Goal: Obtain resource: Download file/media

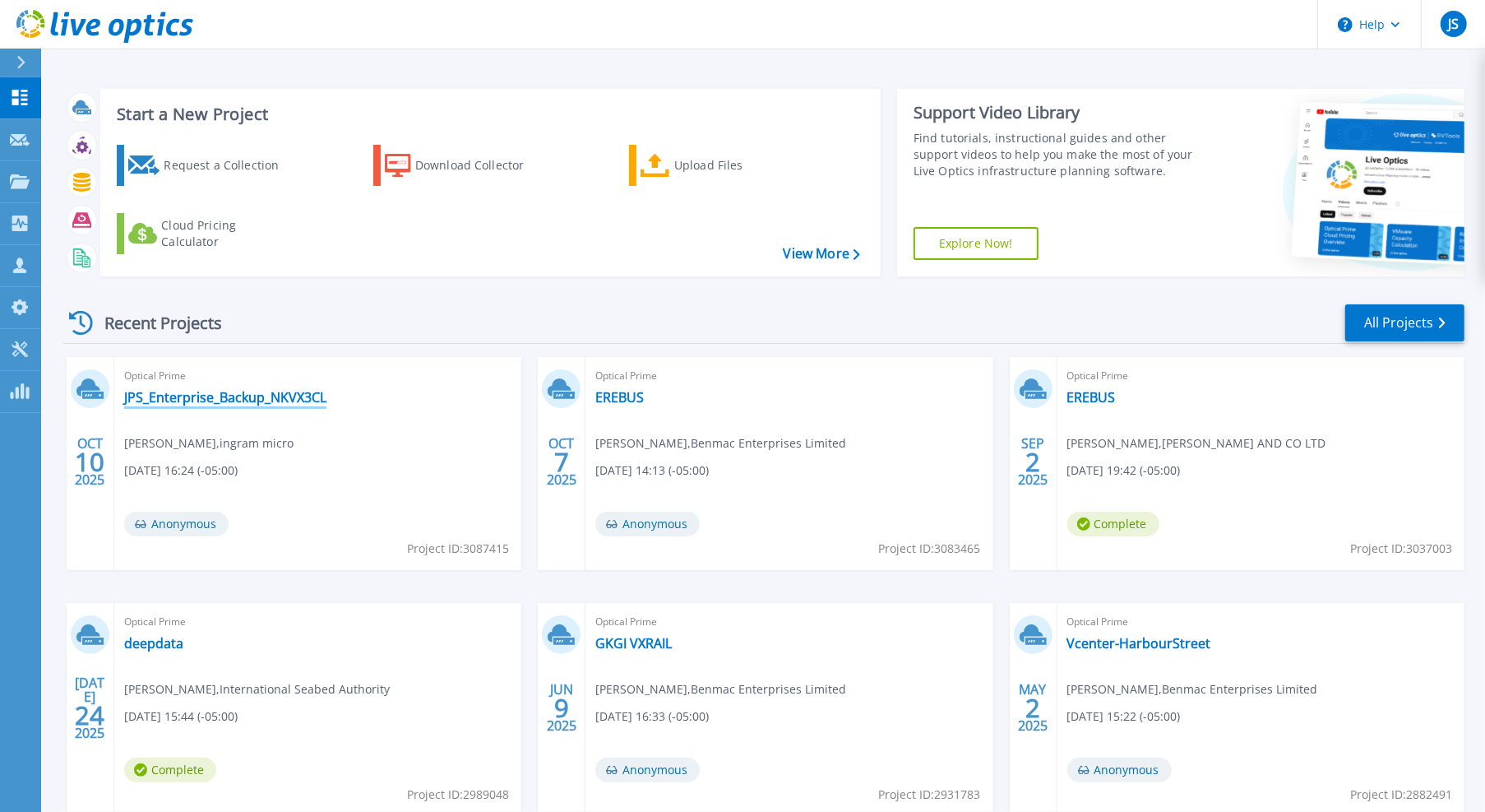
click at [269, 397] on link "JPS_Enterprise_Backup_NKVX3CL" at bounding box center [225, 397] width 202 height 16
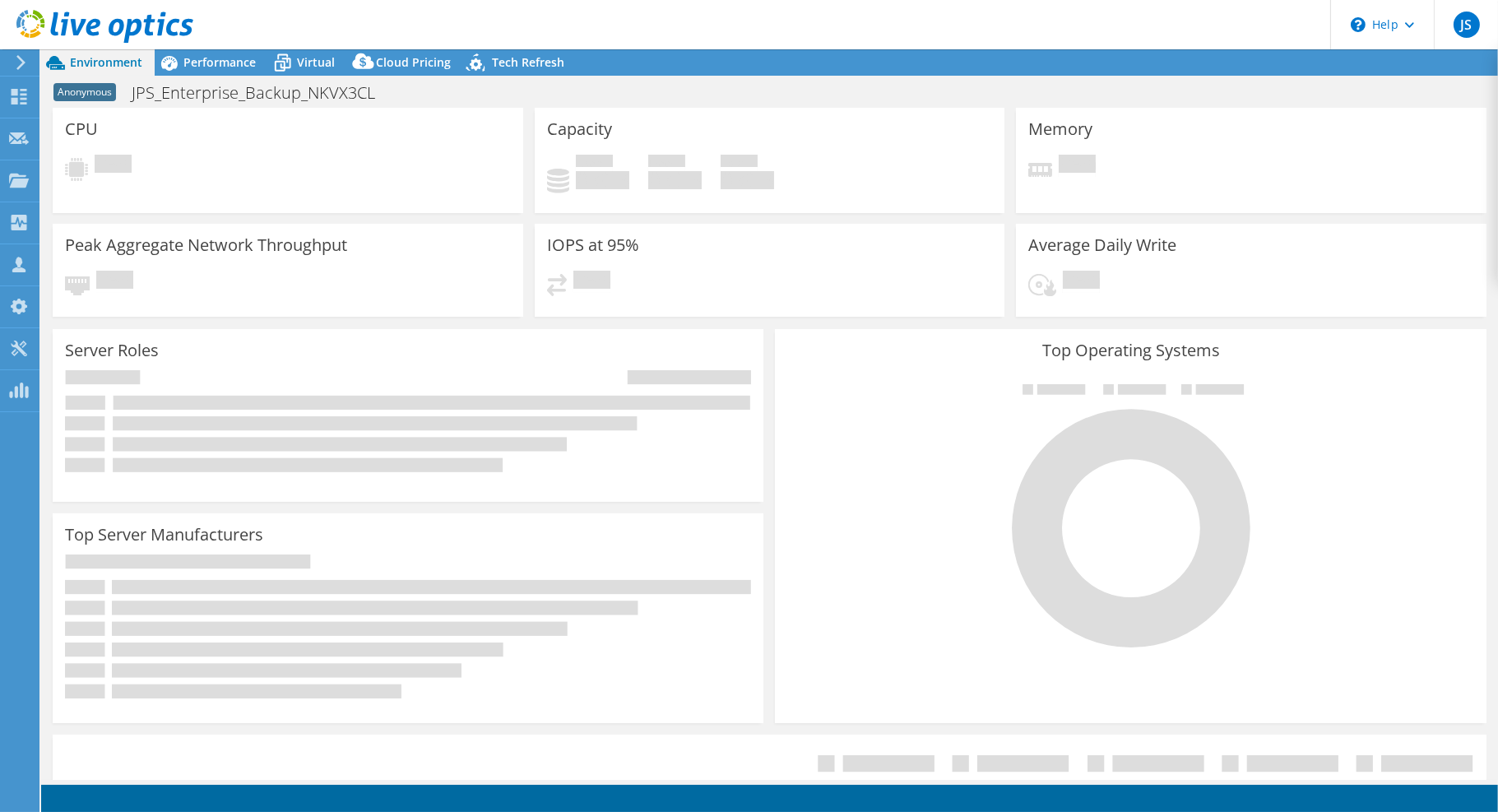
select select "USD"
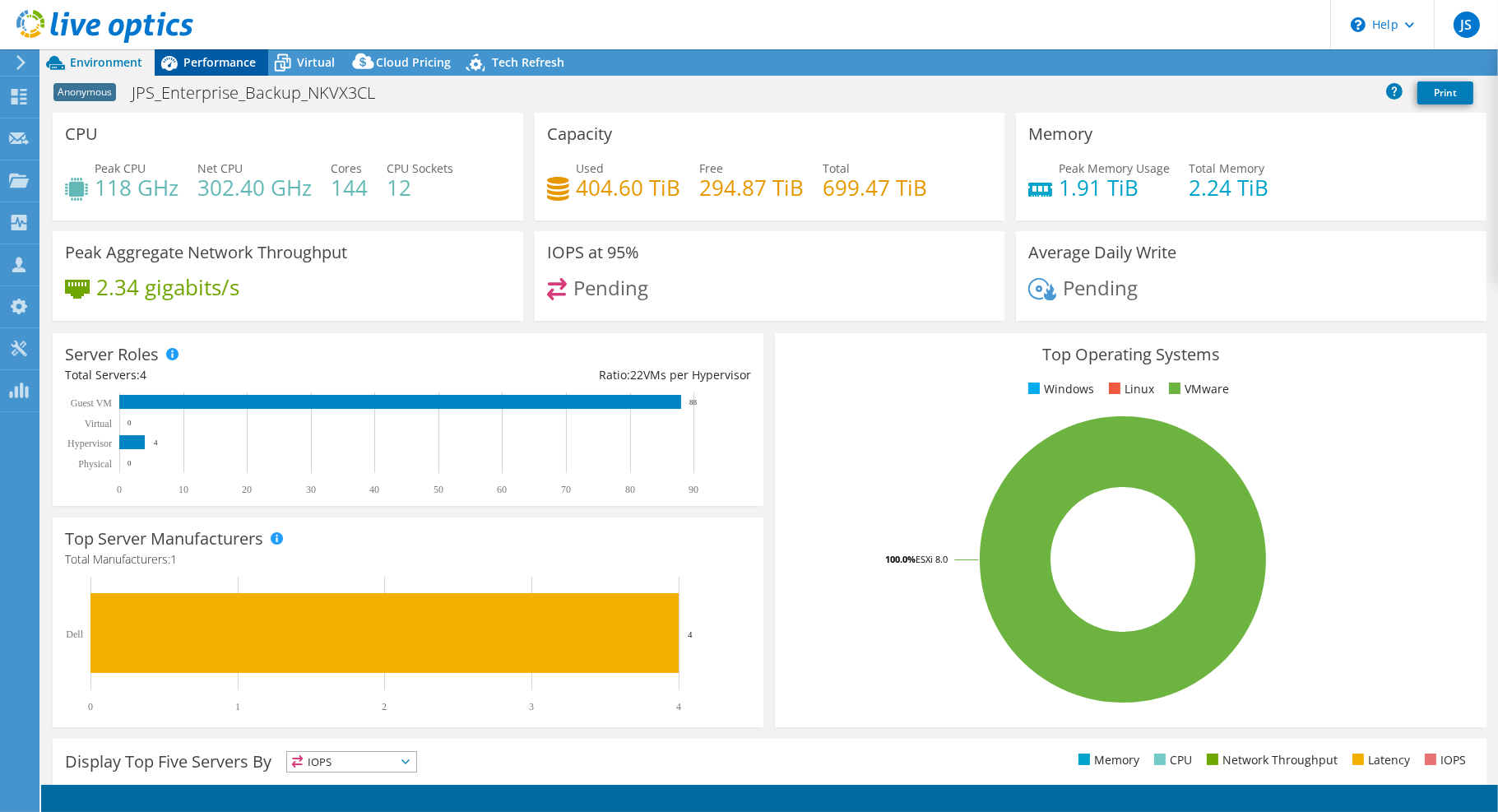
click at [220, 57] on span "Performance" at bounding box center [220, 62] width 73 height 15
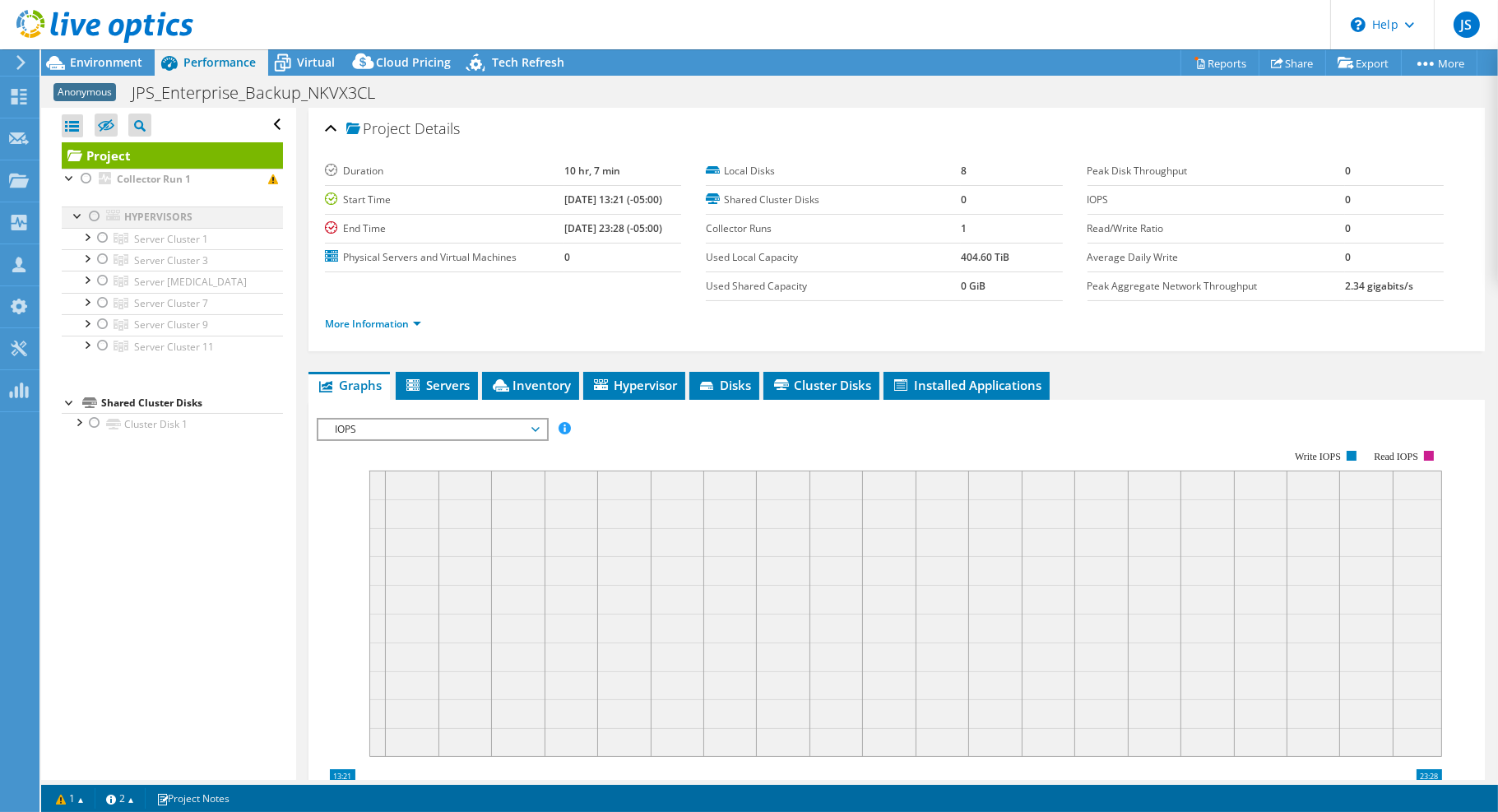
click at [75, 215] on div at bounding box center [77, 214] width 16 height 16
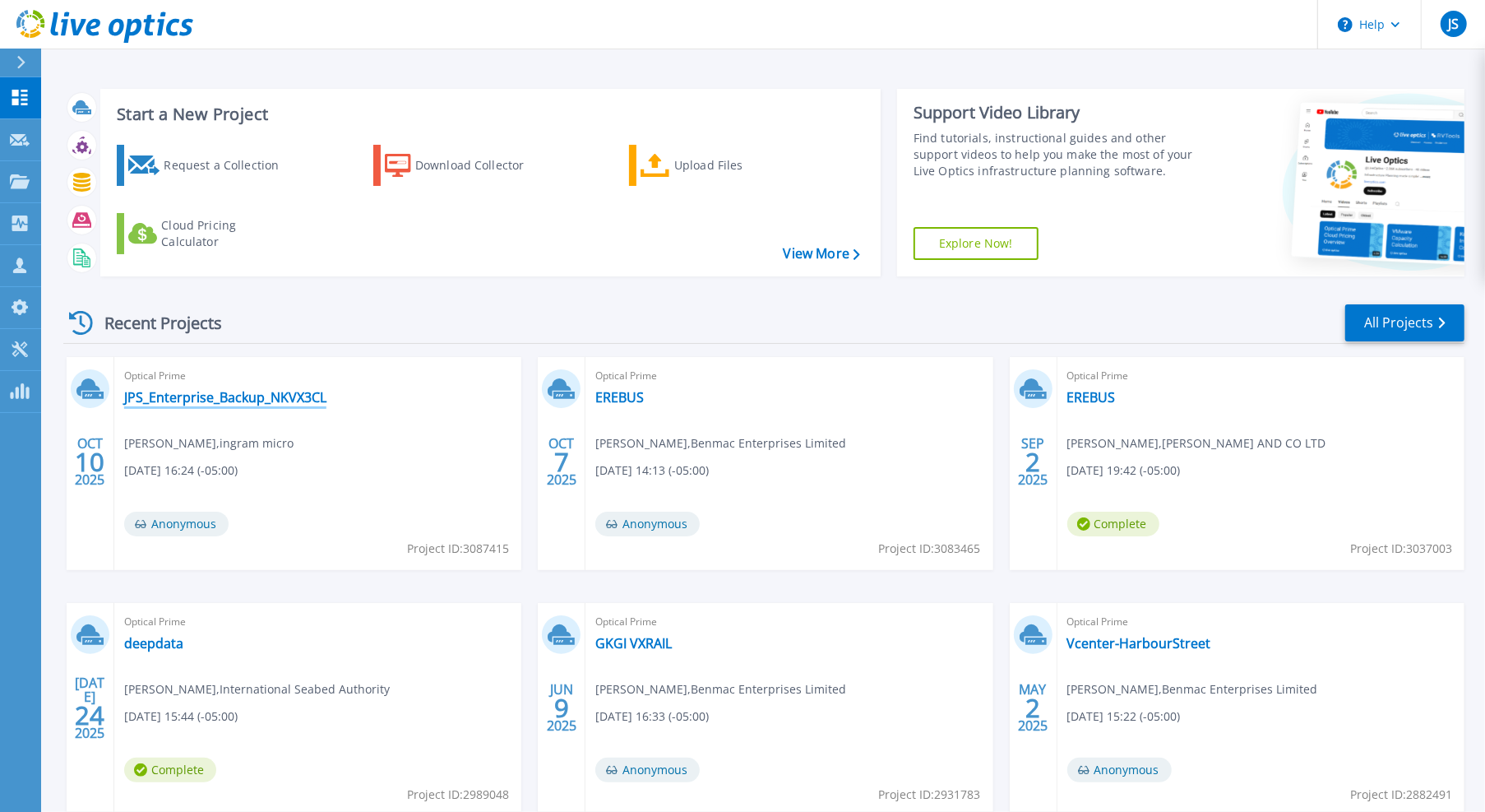
click at [259, 399] on link "JPS_Enterprise_Backup_NKVX3CL" at bounding box center [225, 397] width 202 height 16
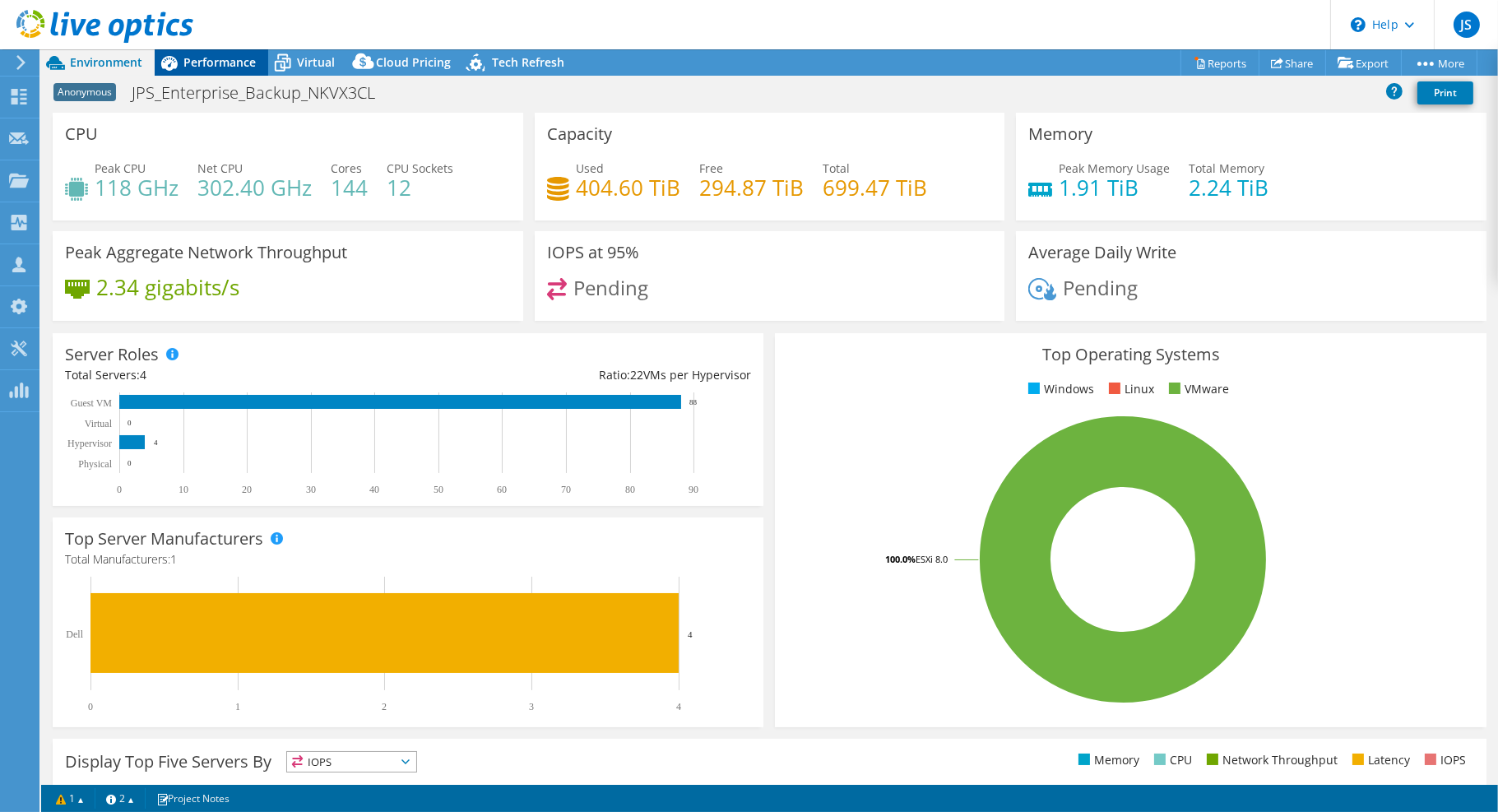
click at [211, 54] on span "Performance" at bounding box center [220, 62] width 73 height 15
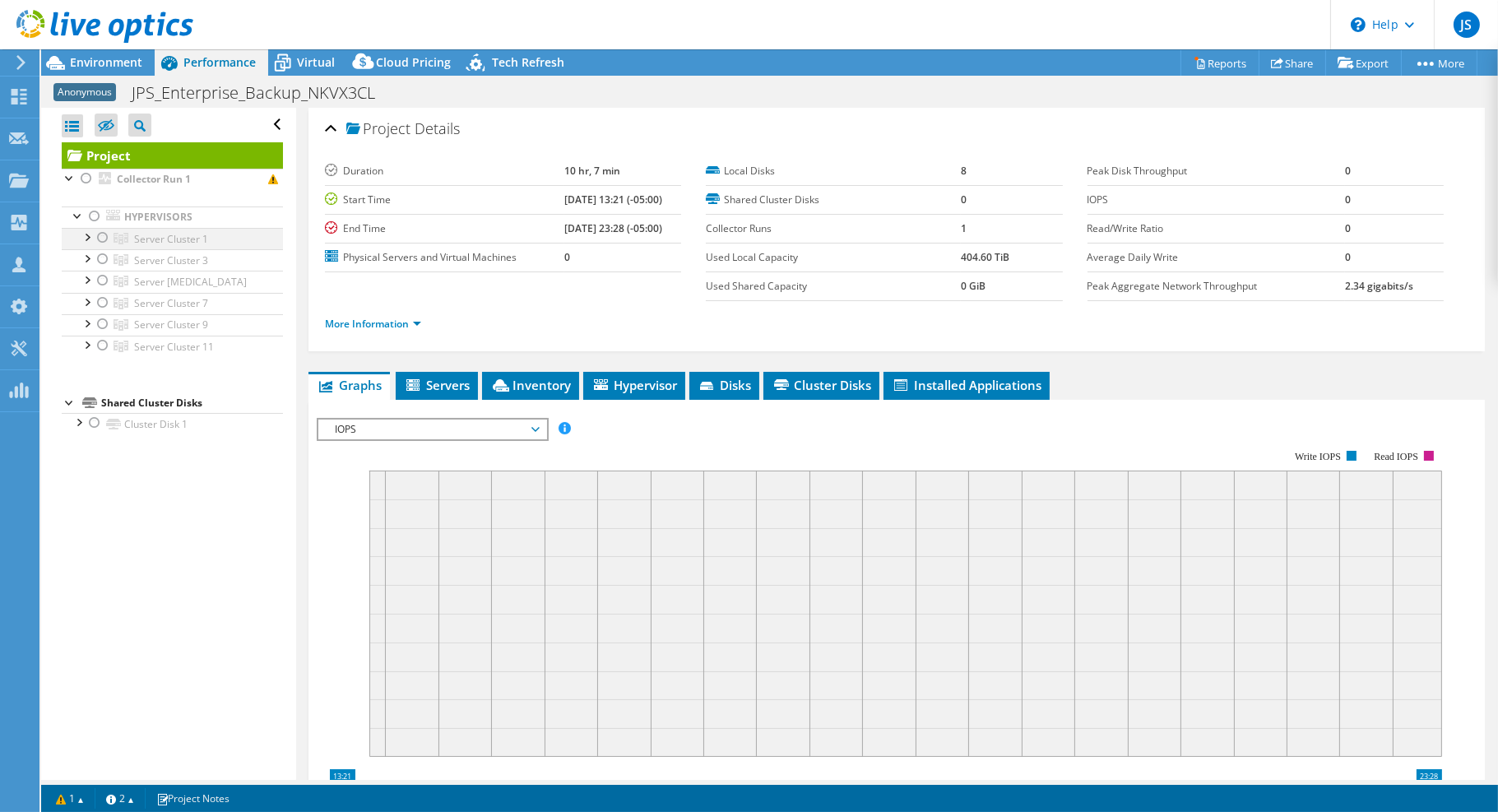
click at [87, 239] on div at bounding box center [86, 236] width 16 height 16
click at [104, 278] on div at bounding box center [102, 281] width 16 height 20
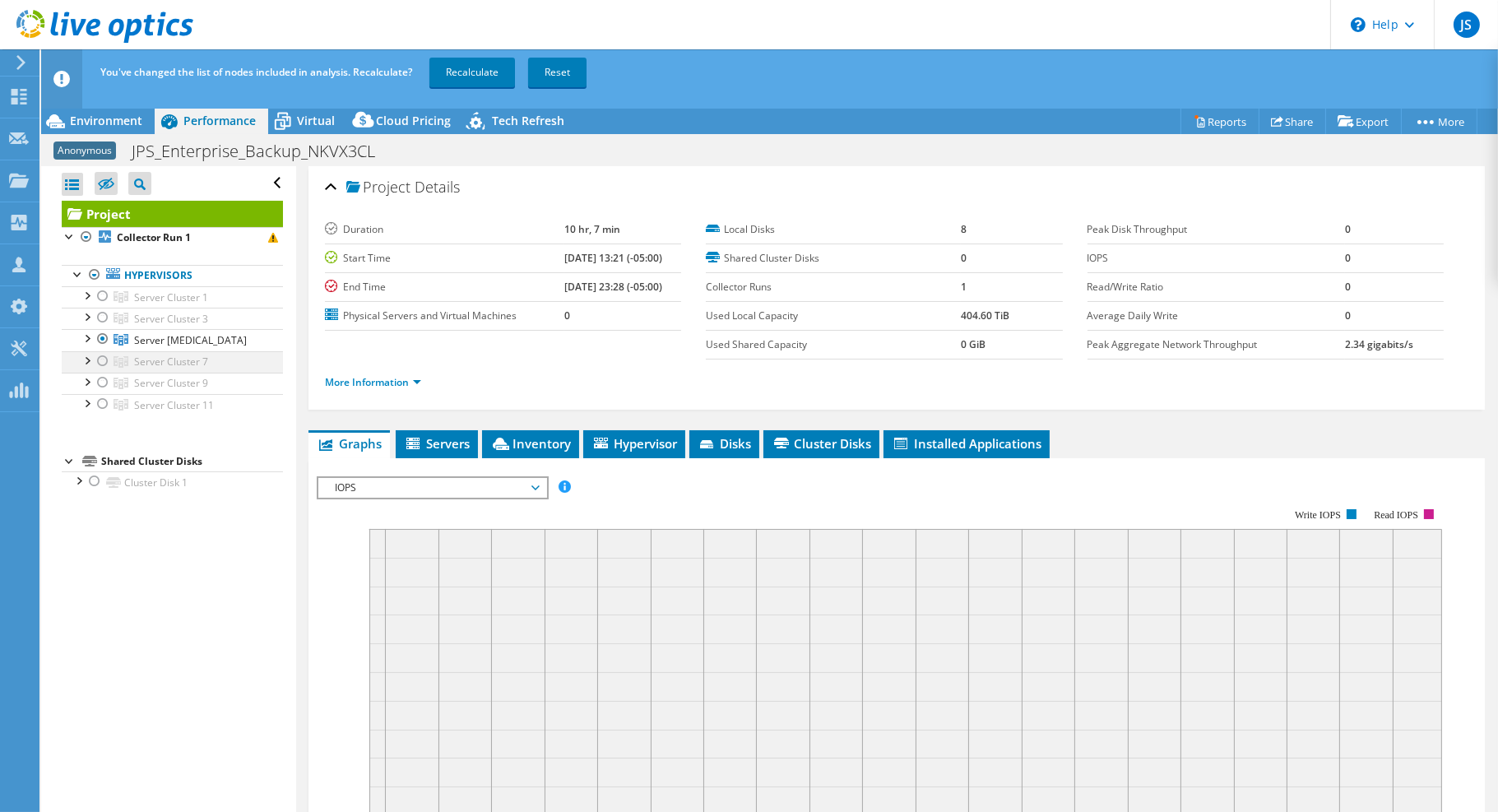
click at [104, 354] on div at bounding box center [102, 361] width 16 height 20
click at [104, 386] on div at bounding box center [102, 382] width 16 height 20
click at [102, 400] on div at bounding box center [102, 404] width 16 height 20
click at [478, 69] on link "Recalculate" at bounding box center [473, 72] width 86 height 30
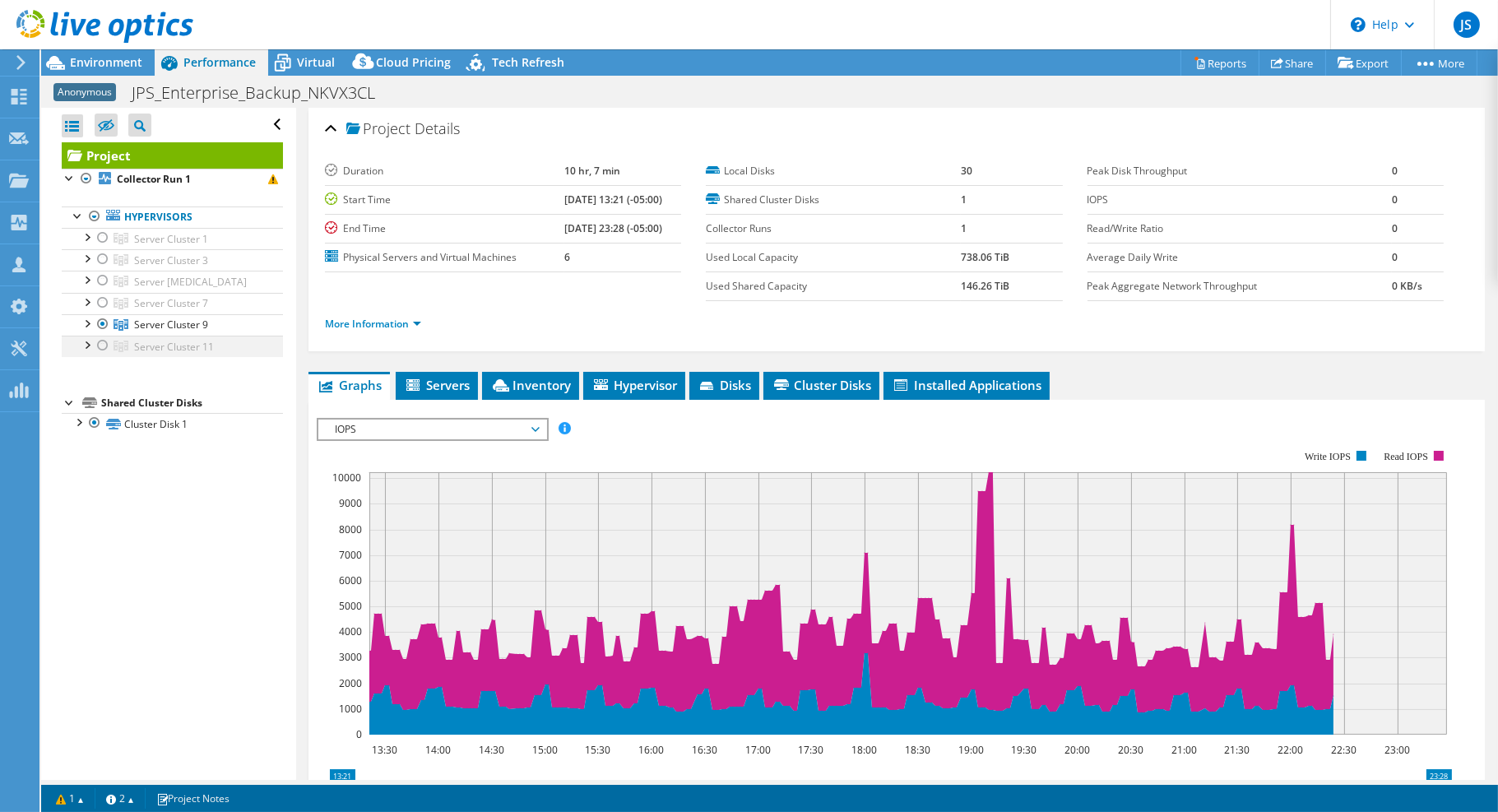
click at [106, 340] on div at bounding box center [102, 345] width 16 height 20
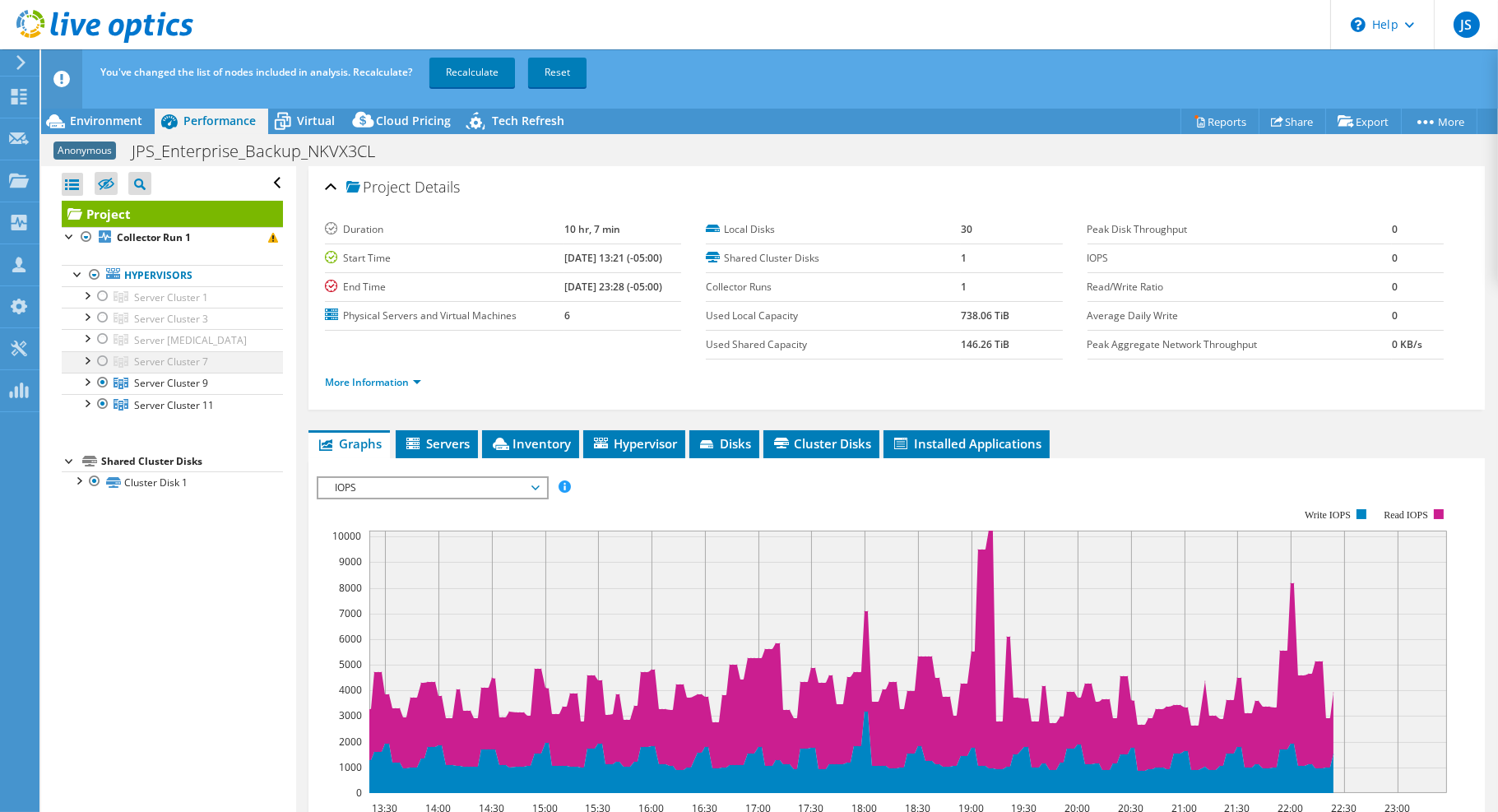
click at [104, 359] on div at bounding box center [102, 361] width 16 height 20
click at [106, 336] on div at bounding box center [102, 339] width 16 height 20
click at [485, 78] on link "Recalculate" at bounding box center [473, 72] width 86 height 30
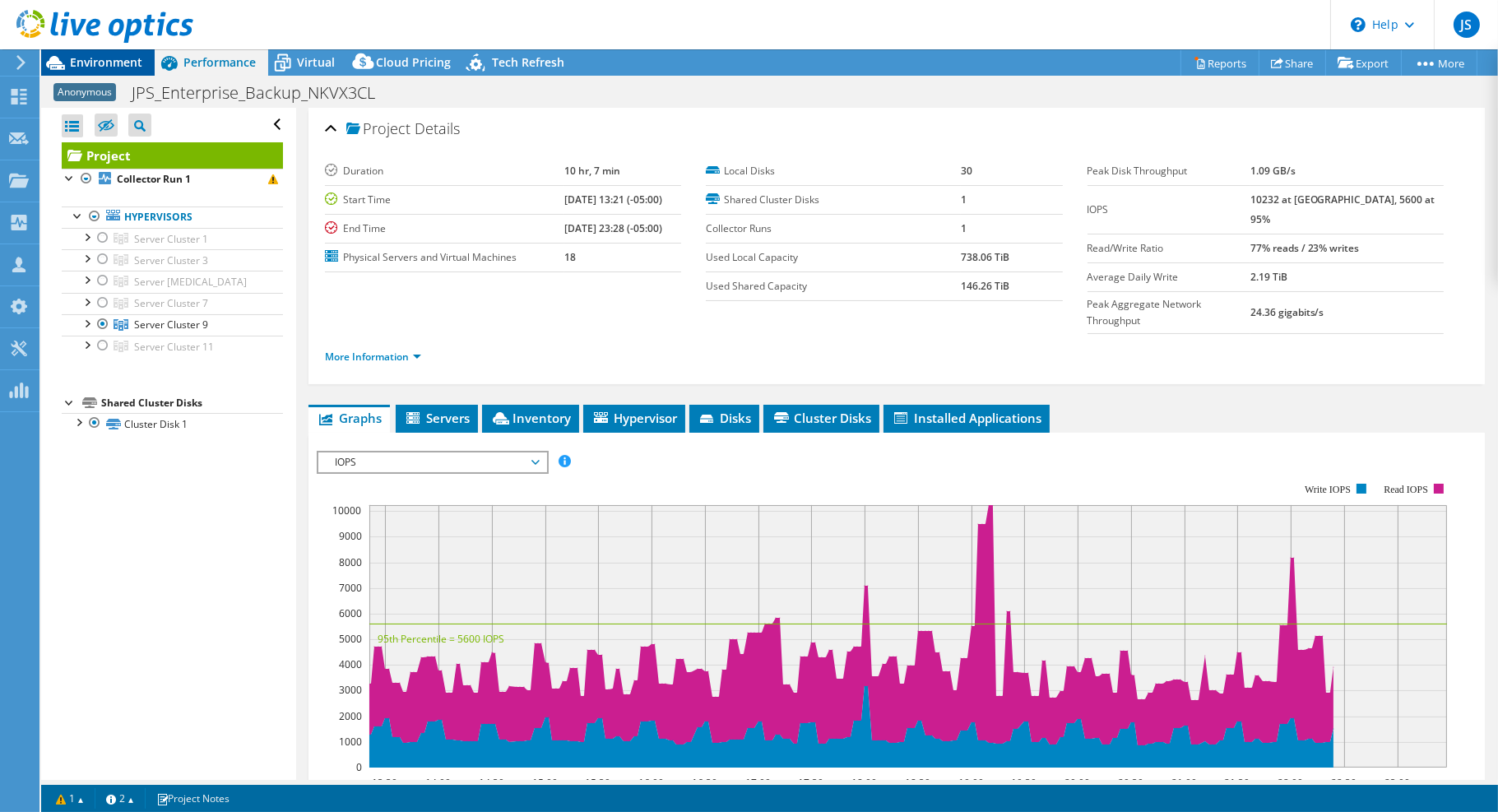
click at [128, 70] on div "Environment" at bounding box center [97, 63] width 114 height 27
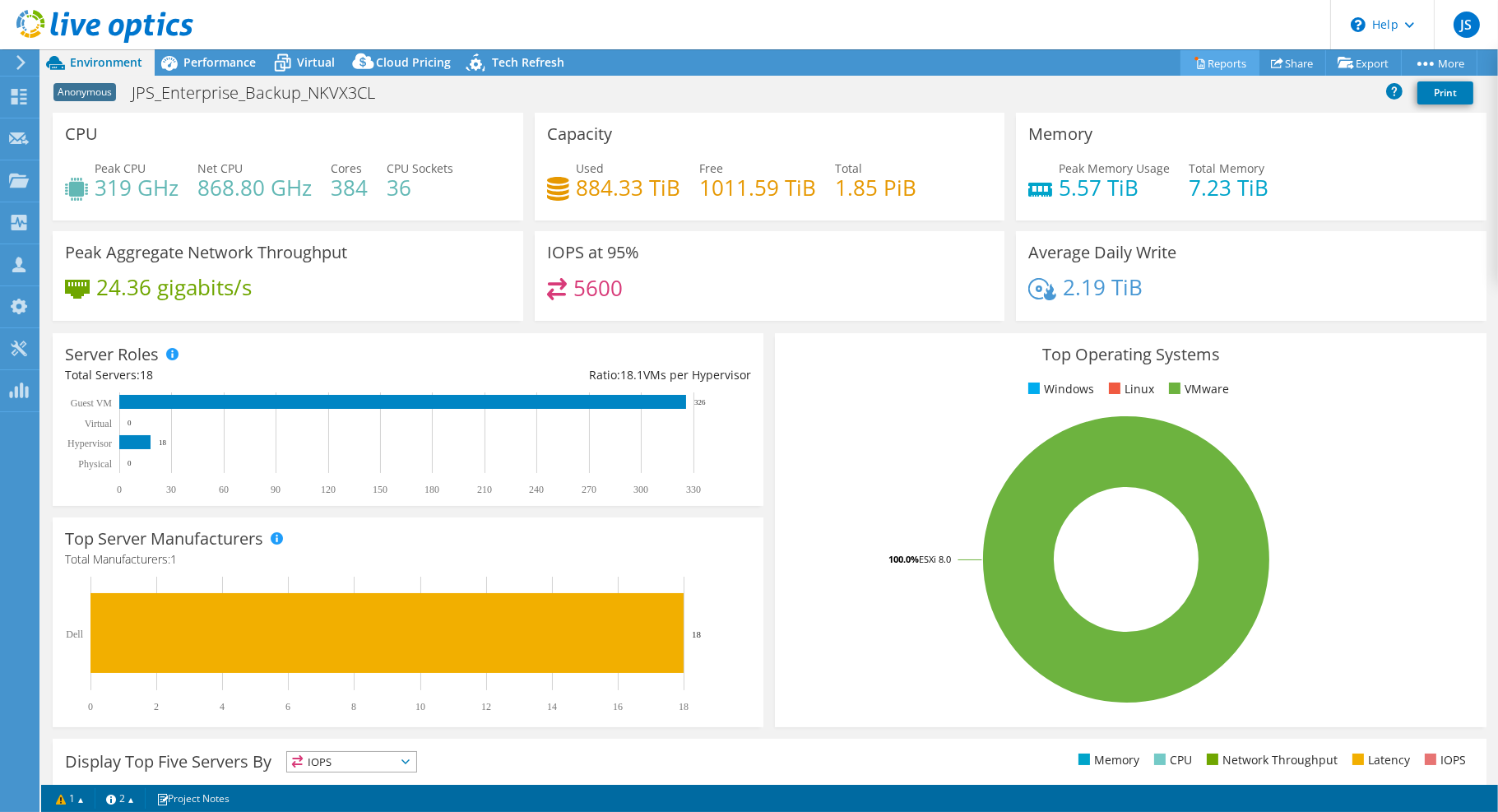
click at [1215, 68] on link "Reports" at bounding box center [1220, 63] width 79 height 26
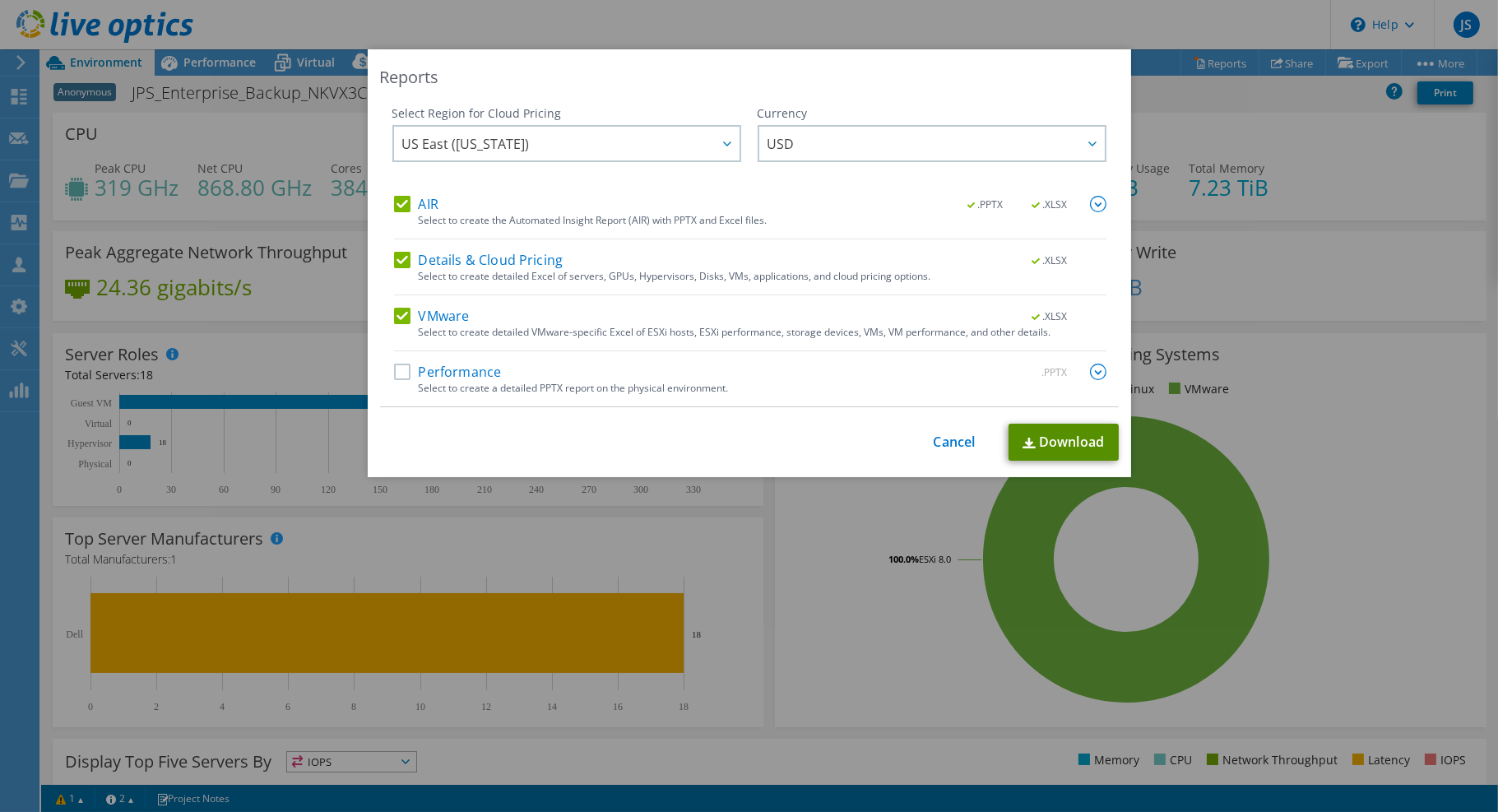
click at [1047, 448] on link "Download" at bounding box center [1063, 442] width 110 height 37
